Goal: Task Accomplishment & Management: Use online tool/utility

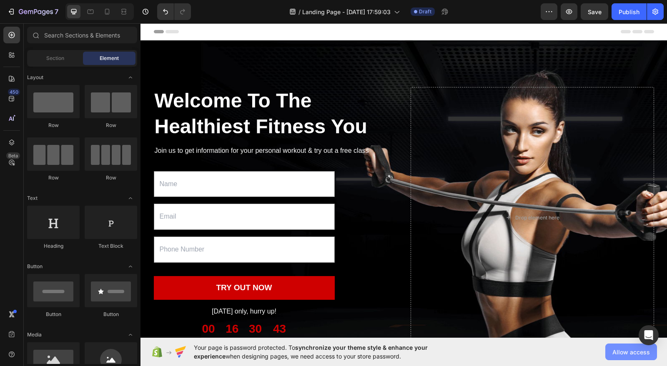
click at [634, 352] on span "Allow access" at bounding box center [631, 352] width 38 height 9
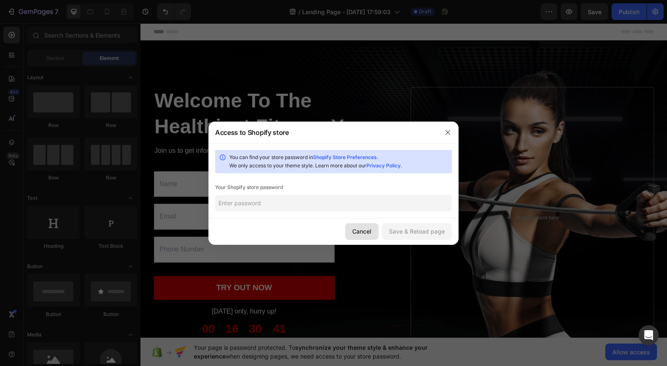
drag, startPoint x: 364, startPoint y: 233, endPoint x: 223, endPoint y: 209, distance: 142.5
click at [364, 233] on div "Cancel" at bounding box center [361, 231] width 19 height 9
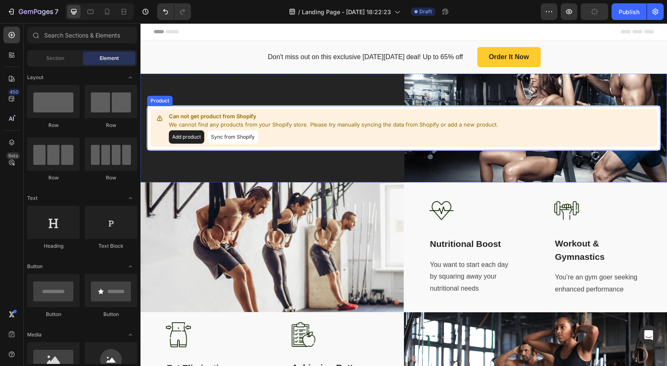
click at [182, 140] on button "Add product" at bounding box center [186, 136] width 35 height 13
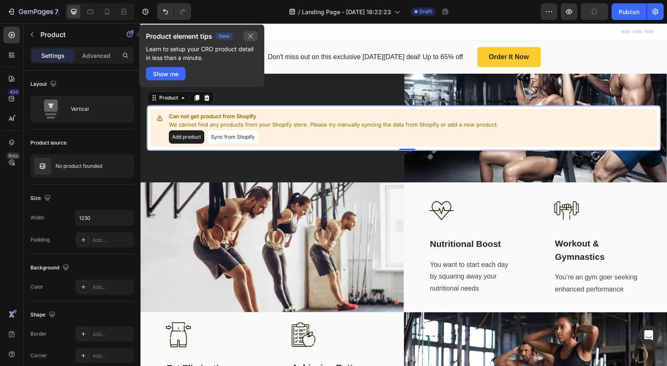
click at [248, 39] on icon "button" at bounding box center [250, 36] width 7 height 7
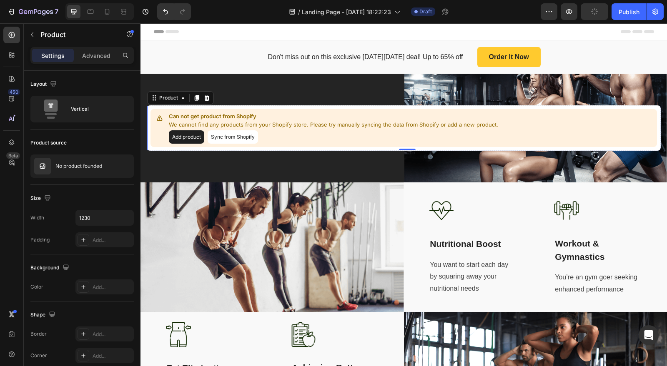
click at [221, 136] on button "Sync from Shopify" at bounding box center [233, 136] width 50 height 13
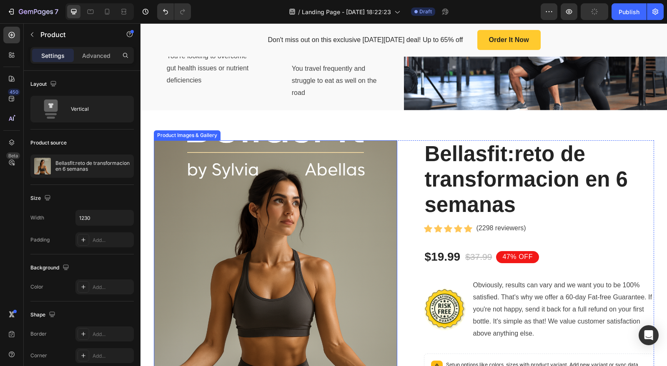
click at [296, 212] on img at bounding box center [275, 261] width 243 height 243
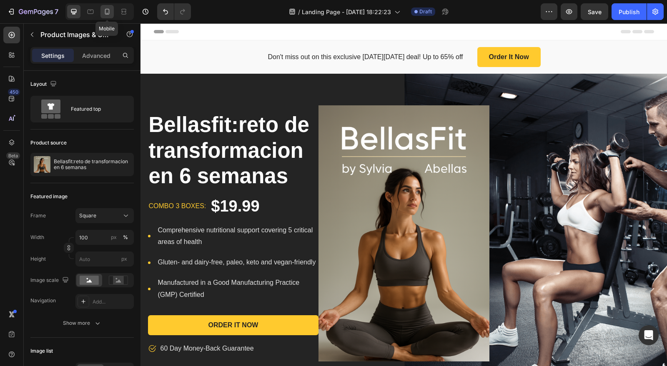
click at [108, 10] on icon at bounding box center [107, 12] width 8 height 8
type input "14"
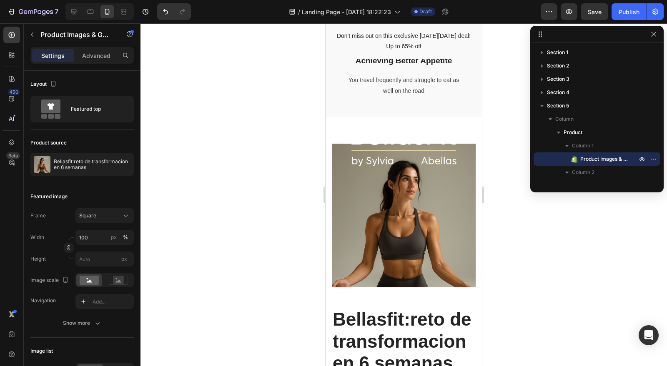
scroll to position [931, 0]
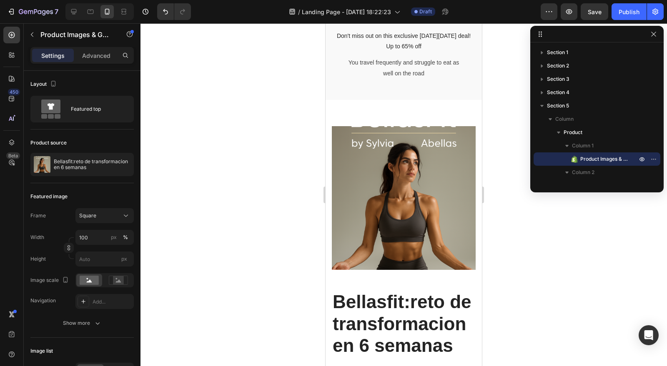
click at [386, 190] on img at bounding box center [404, 198] width 144 height 144
click at [652, 31] on icon "button" at bounding box center [653, 34] width 7 height 7
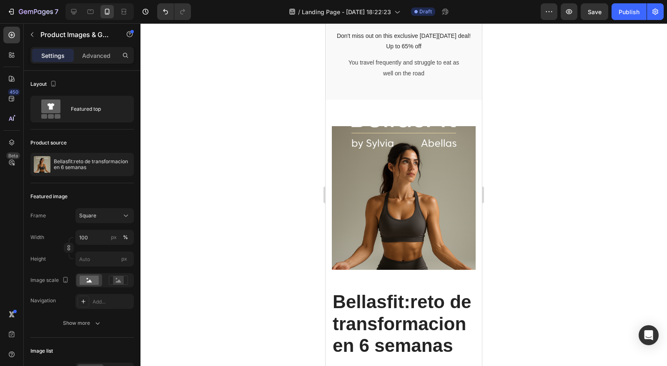
click at [419, 183] on img at bounding box center [404, 198] width 144 height 144
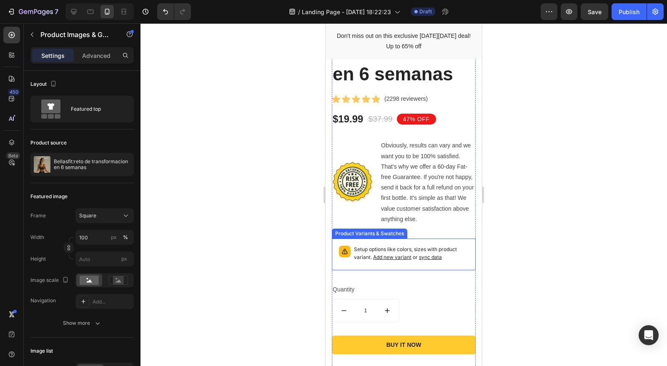
scroll to position [1205, 0]
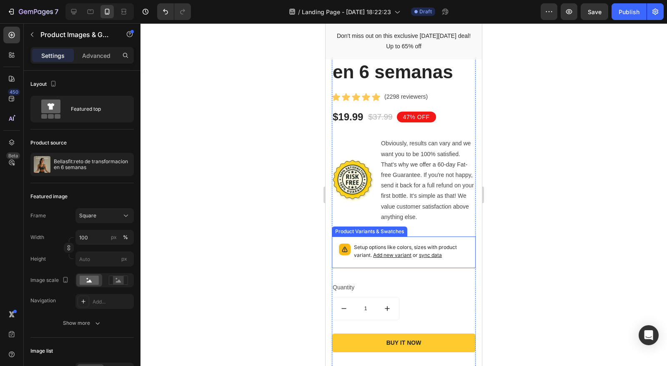
click at [428, 257] on span "sync data" at bounding box center [430, 255] width 23 height 6
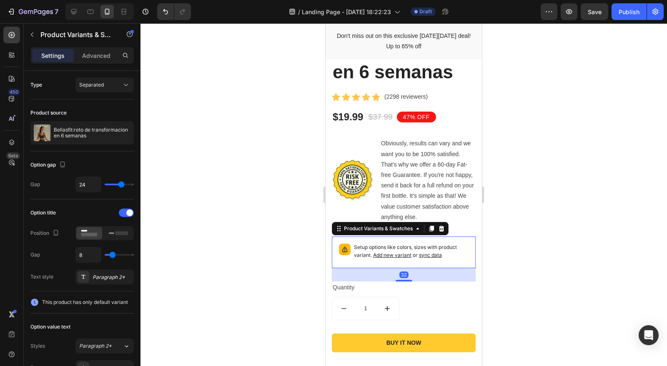
click at [429, 254] on span "sync data" at bounding box center [430, 255] width 23 height 6
click at [427, 256] on span "sync data" at bounding box center [430, 255] width 23 height 6
click at [394, 254] on span "Add new variant" at bounding box center [392, 255] width 38 height 6
click at [434, 255] on span "sync data" at bounding box center [430, 255] width 23 height 6
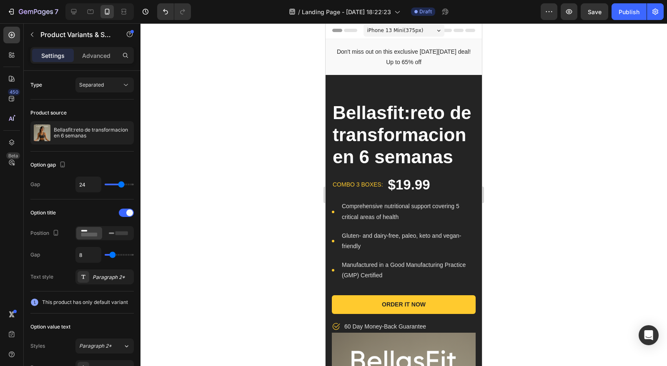
scroll to position [0, 0]
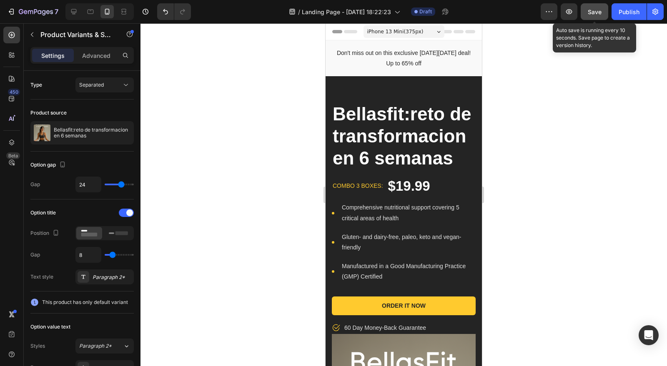
click at [595, 12] on span "Save" at bounding box center [595, 11] width 14 height 7
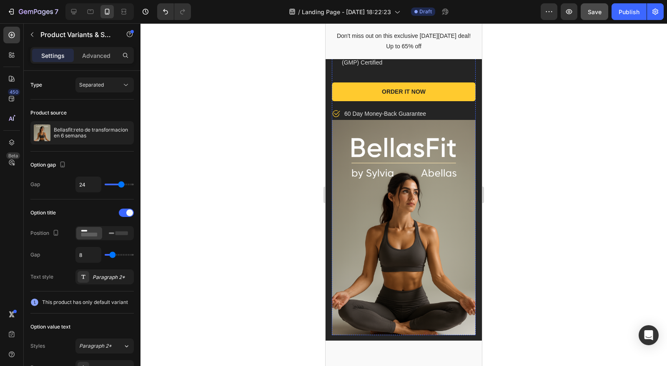
scroll to position [238, 0]
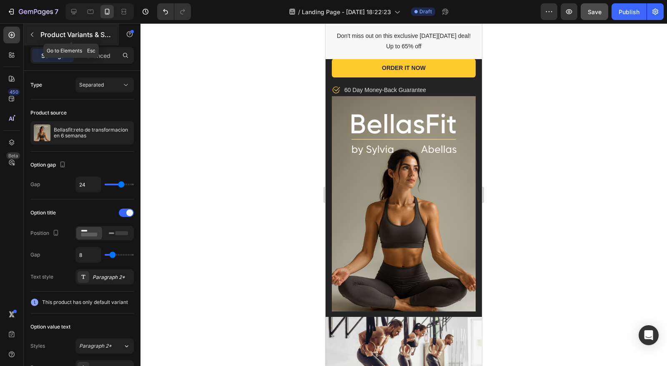
click at [33, 41] on div "Product Variants & Swatches" at bounding box center [71, 35] width 95 height 22
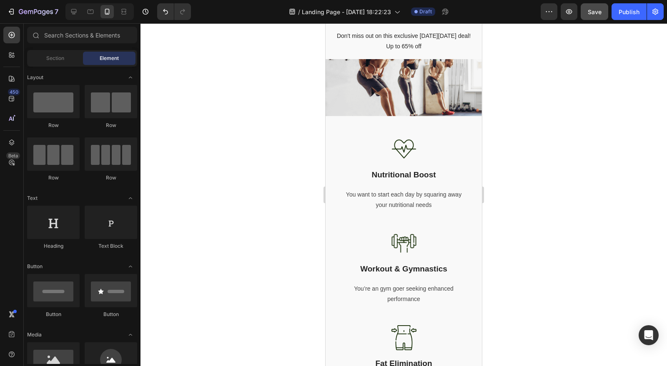
scroll to position [718, 0]
